Goal: Navigation & Orientation: Find specific page/section

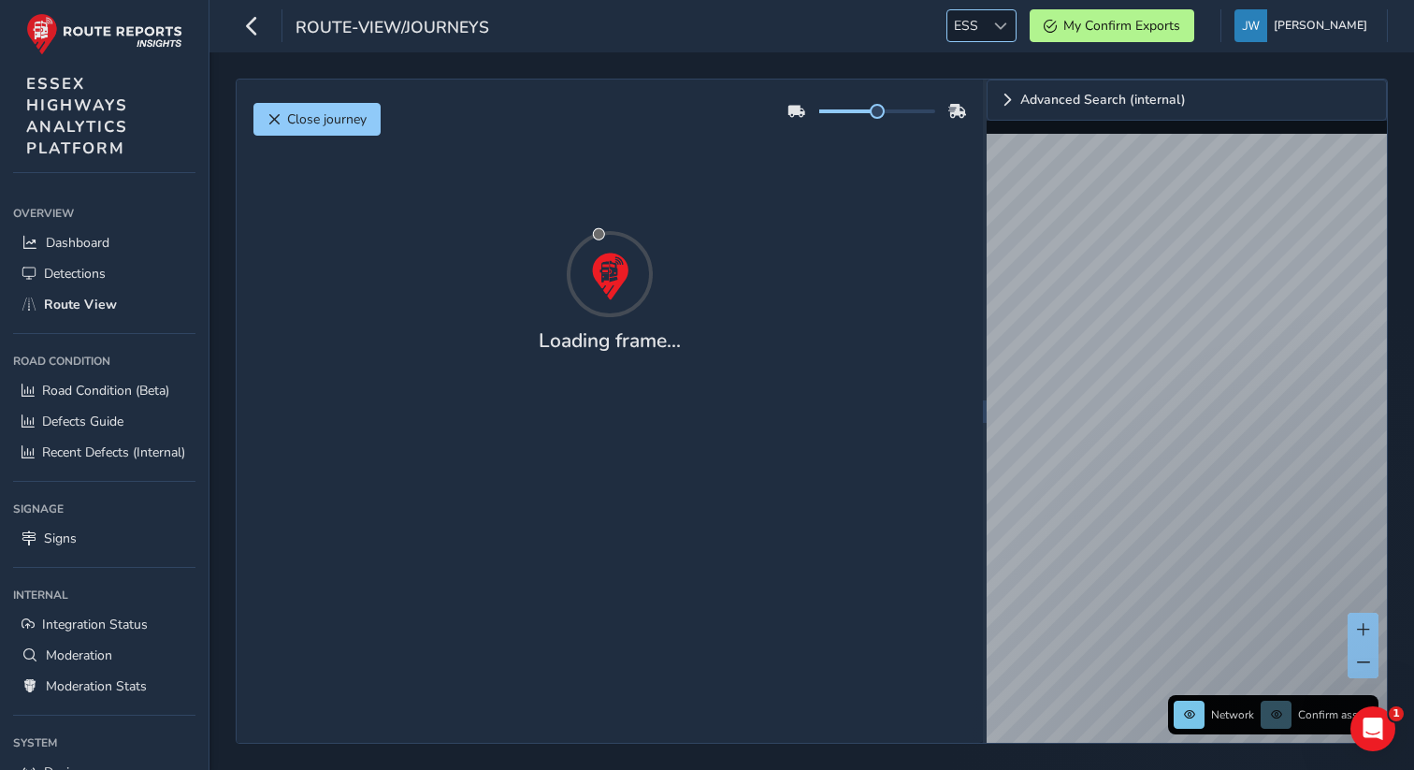
click at [985, 23] on span "ESS" at bounding box center [965, 25] width 37 height 31
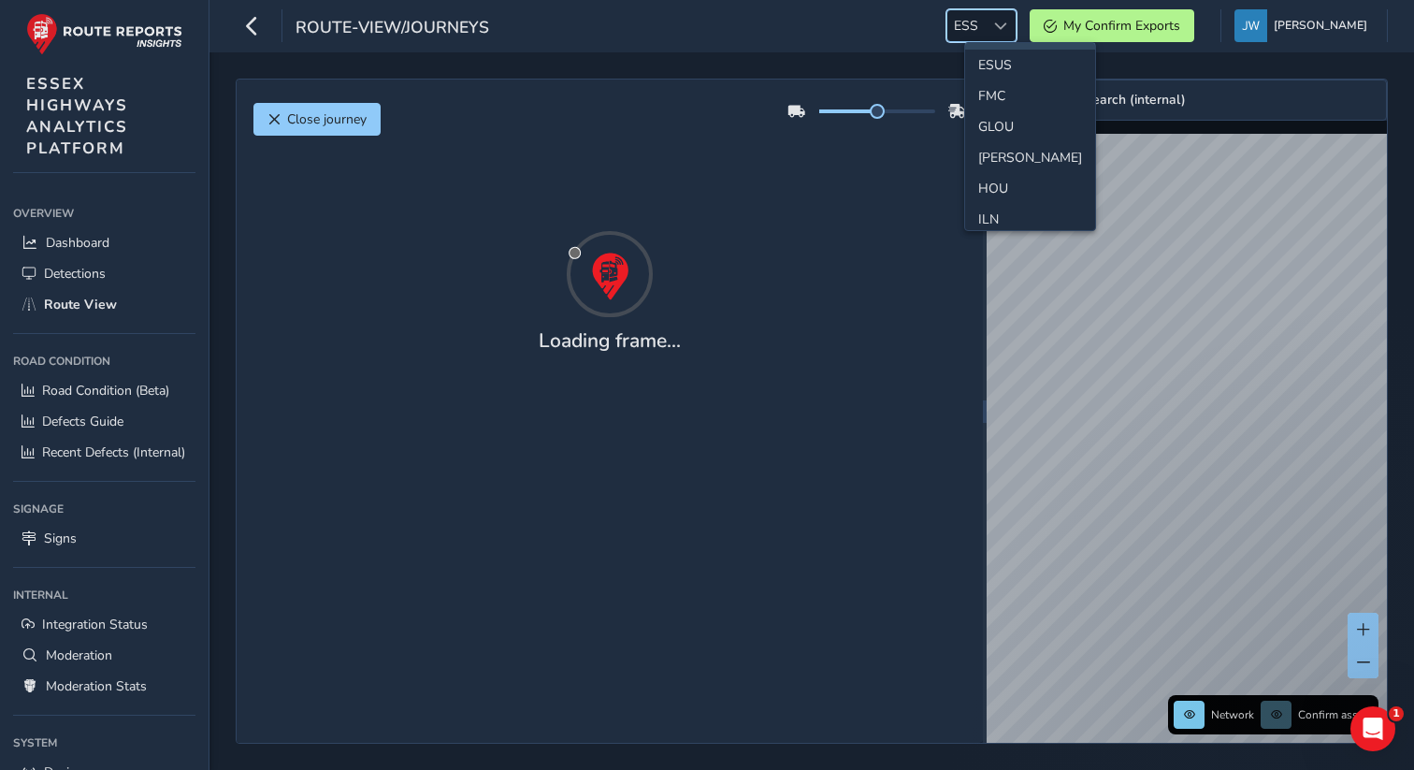
scroll to position [346, 0]
click at [1008, 116] on li "GLOU" at bounding box center [1030, 120] width 130 height 31
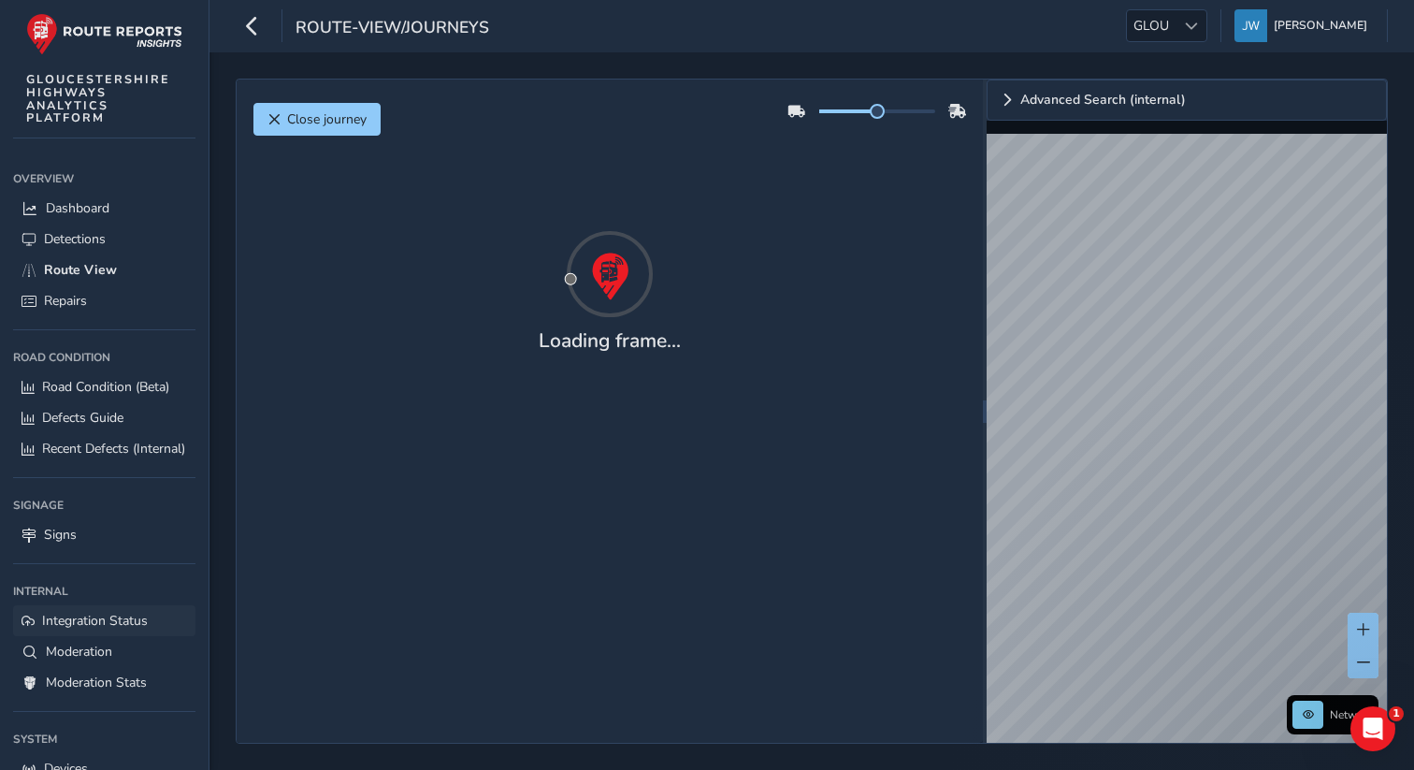
scroll to position [125, 0]
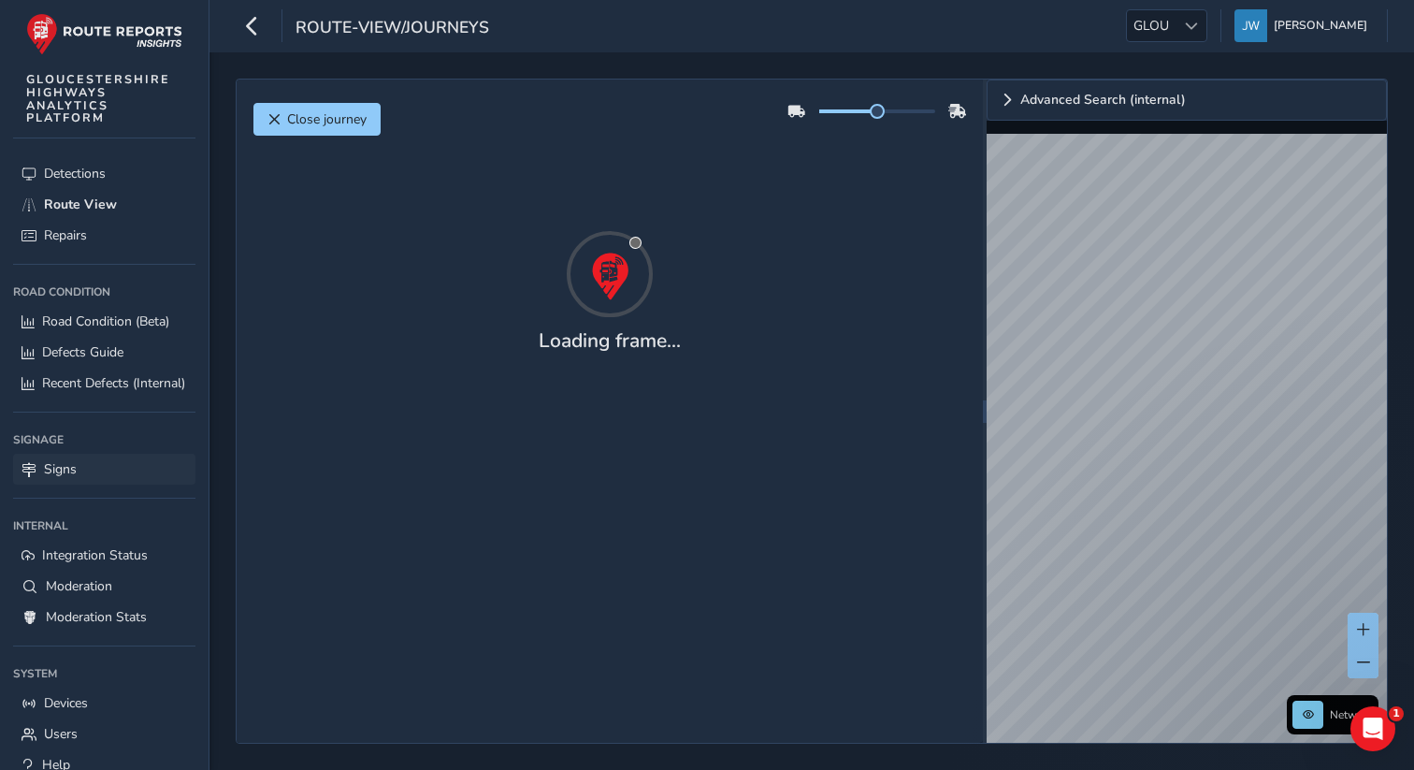
scroll to position [125, 0]
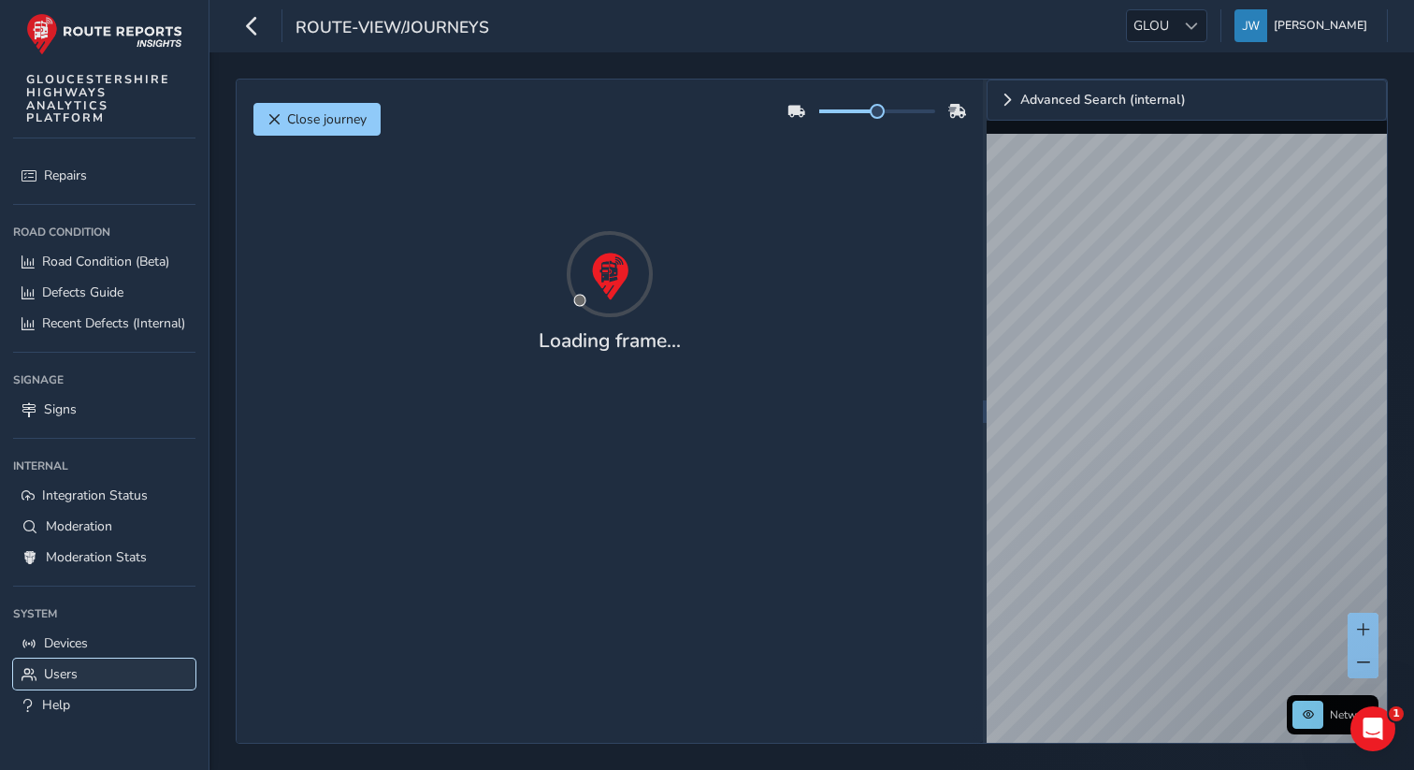
click at [66, 673] on span "Users" at bounding box center [61, 674] width 34 height 18
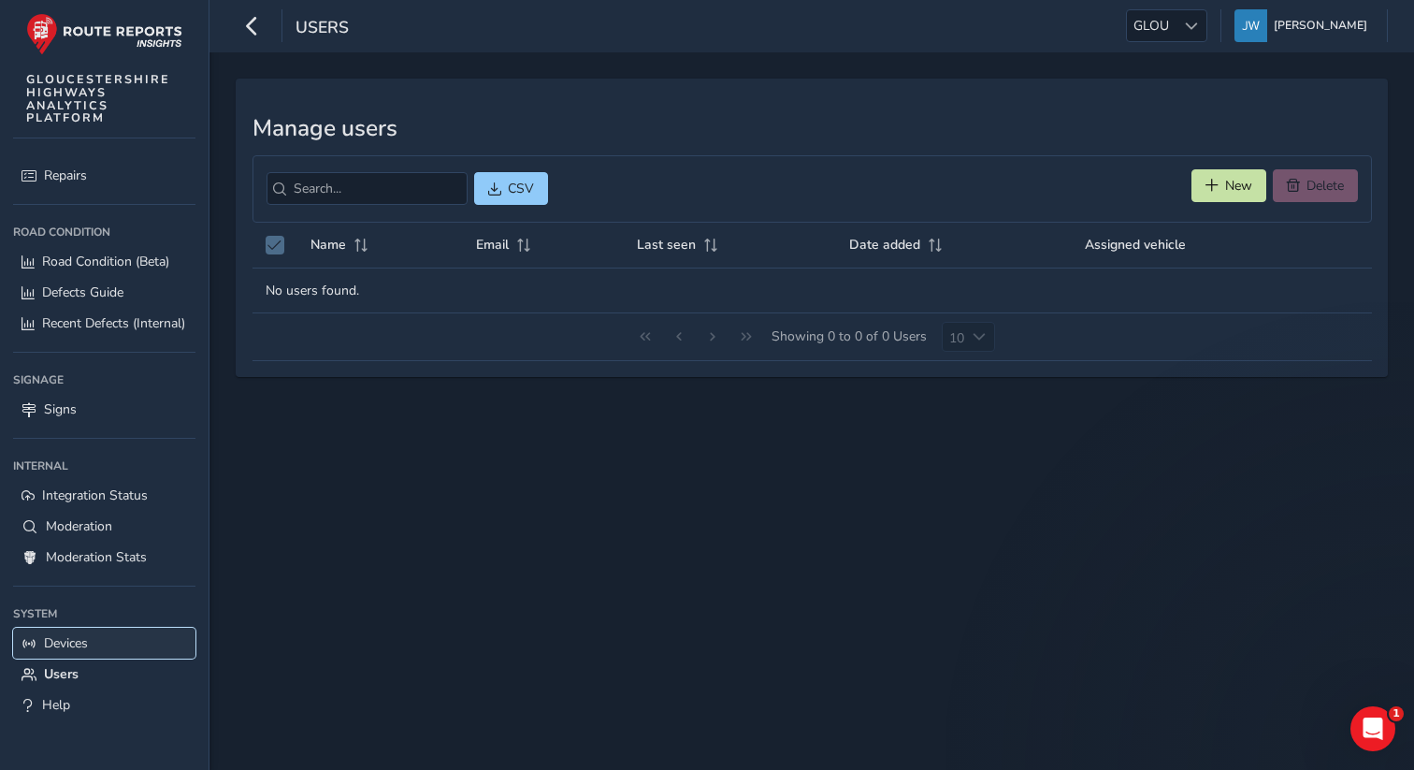
click at [67, 650] on span "Devices" at bounding box center [66, 643] width 44 height 18
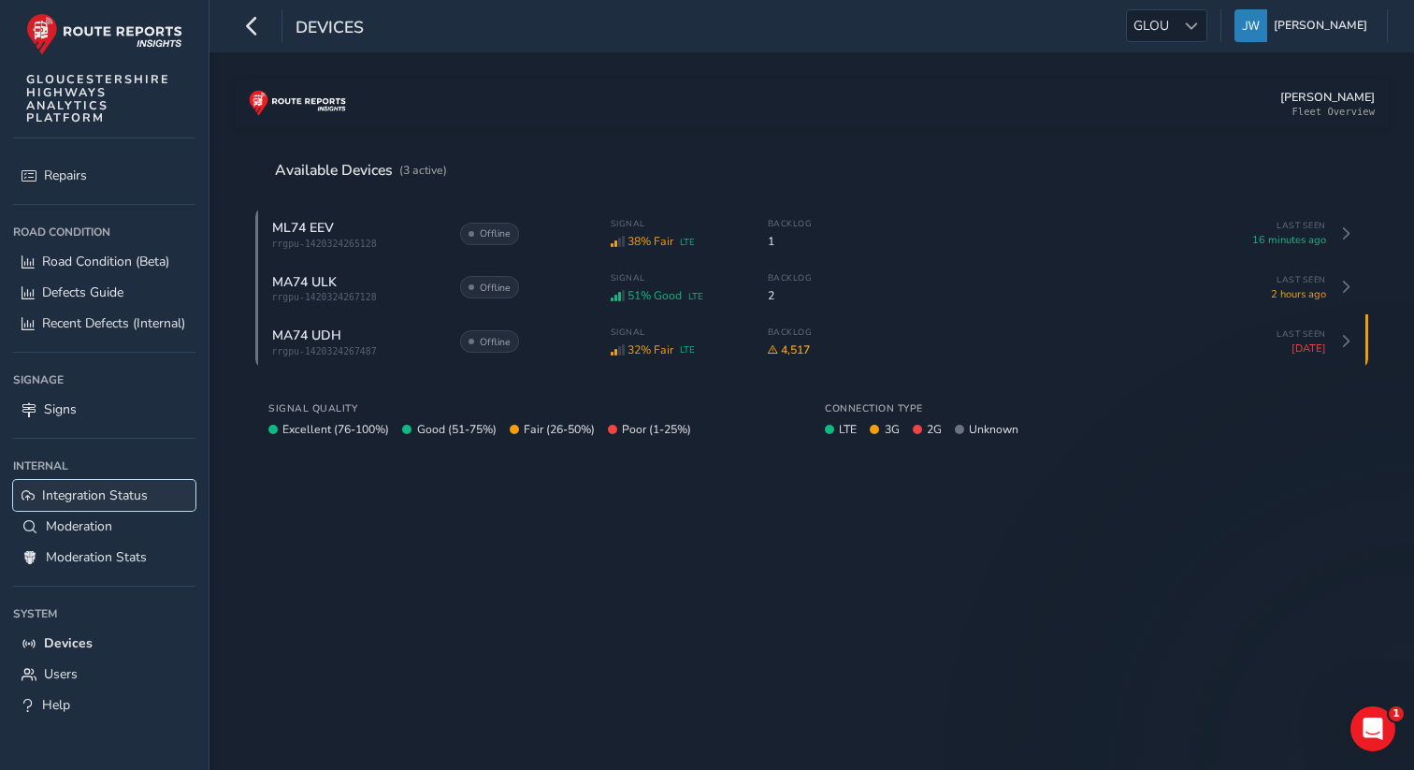
click at [50, 507] on link "Integration Status" at bounding box center [104, 495] width 182 height 31
